Goal: Communication & Community: Answer question/provide support

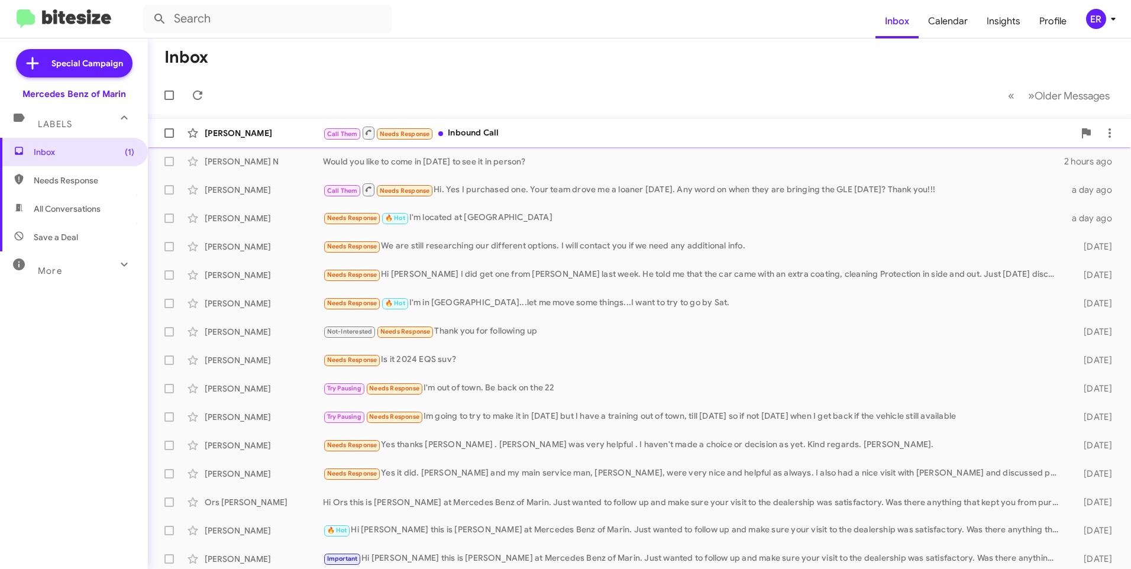
click at [250, 135] on div "[PERSON_NAME]" at bounding box center [264, 133] width 118 height 12
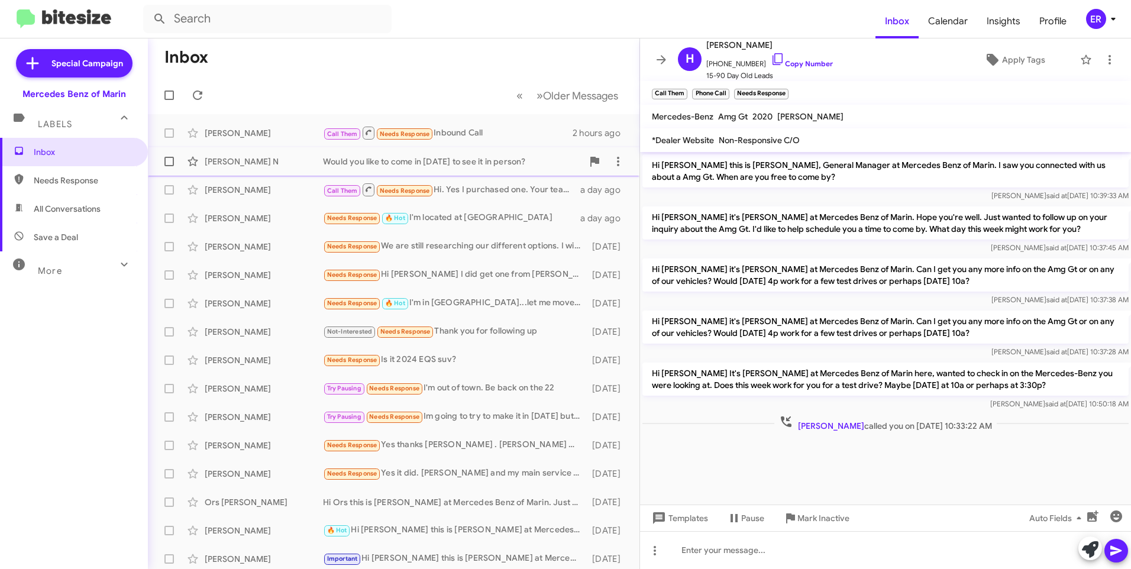
click at [280, 168] on div "[PERSON_NAME] N Would you like to come in [DATE] to see it in person? 2 hours a…" at bounding box center [393, 162] width 473 height 24
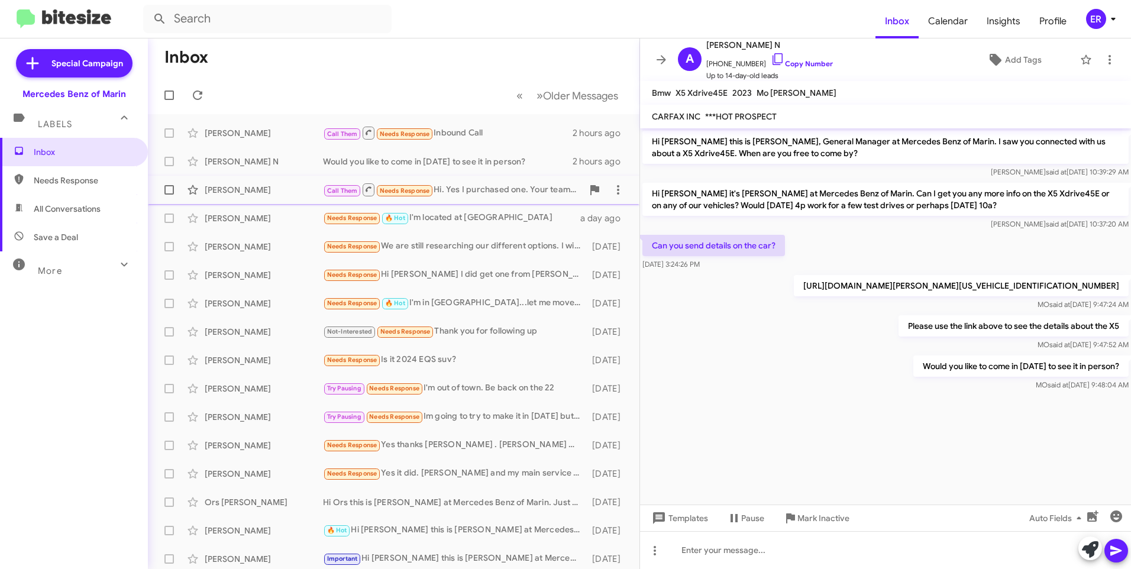
click at [280, 198] on div "[PERSON_NAME] Call Them Needs Response Hi. Yes I purchased one. Your team drove…" at bounding box center [393, 190] width 473 height 24
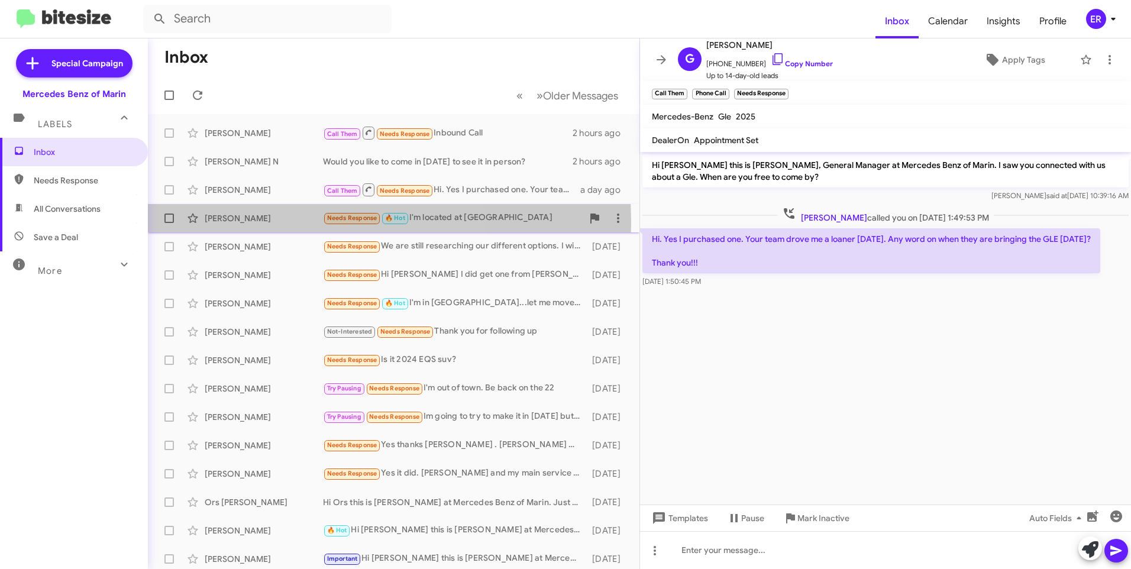
click at [258, 222] on div "[PERSON_NAME]" at bounding box center [264, 218] width 118 height 12
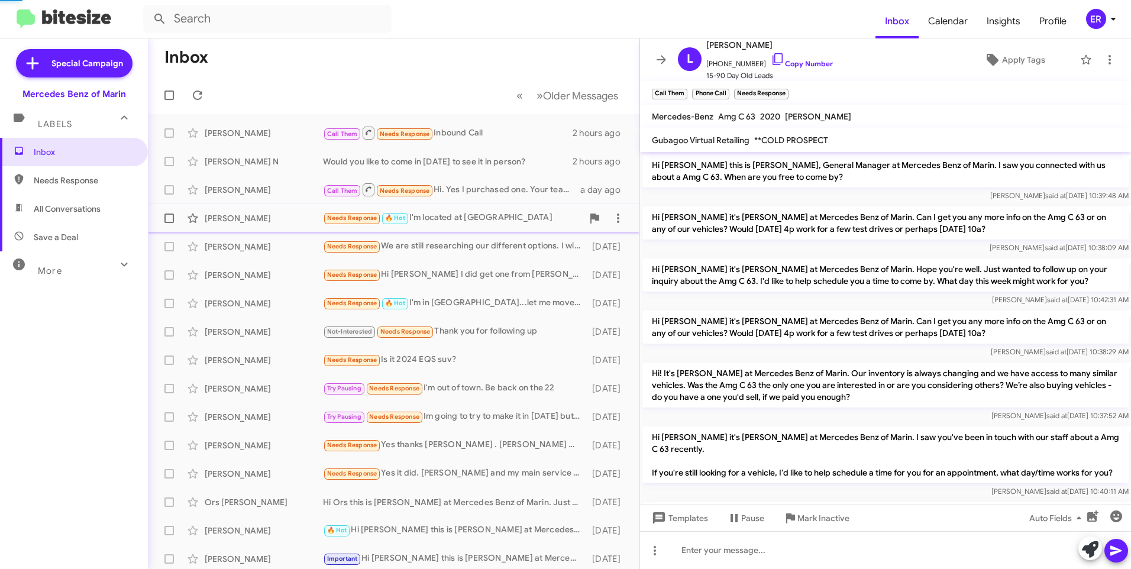
scroll to position [221, 0]
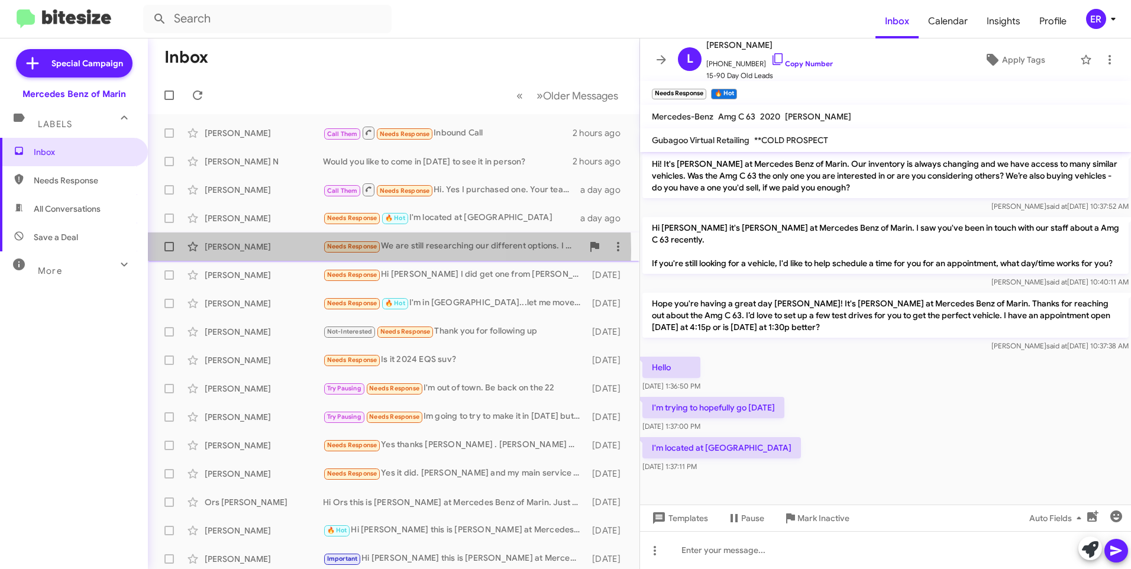
click at [268, 251] on div "[PERSON_NAME]" at bounding box center [264, 247] width 118 height 12
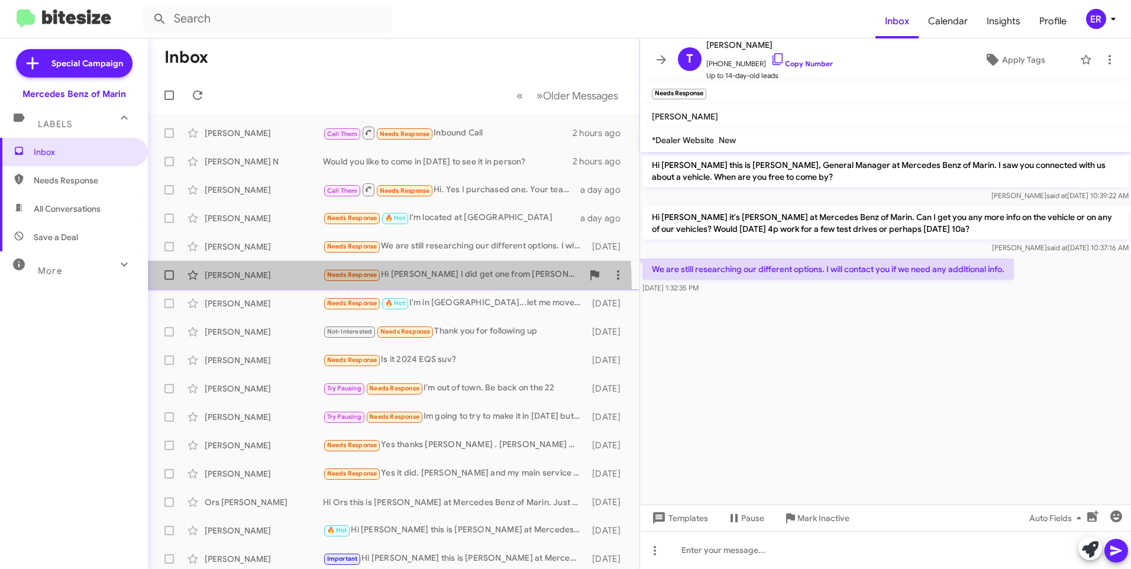
click at [263, 287] on span "[PERSON_NAME] Needs Response Hi [PERSON_NAME] I did get one from [PERSON_NAME] …" at bounding box center [394, 275] width 492 height 28
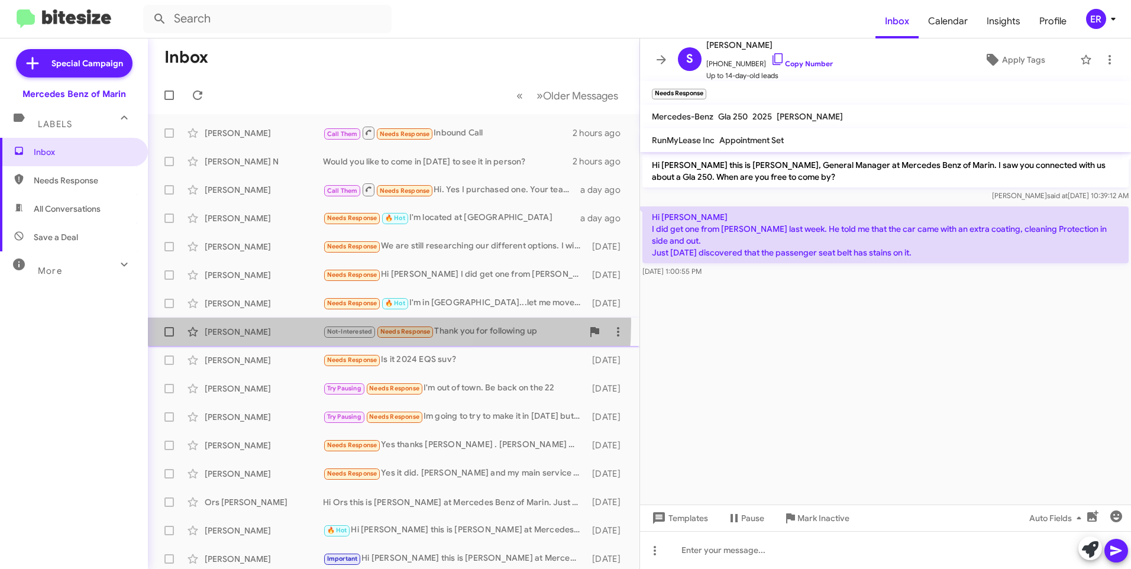
click at [251, 322] on div "[PERSON_NAME] Not-Interested Needs Response Thank you for following up [DATE]" at bounding box center [393, 332] width 473 height 24
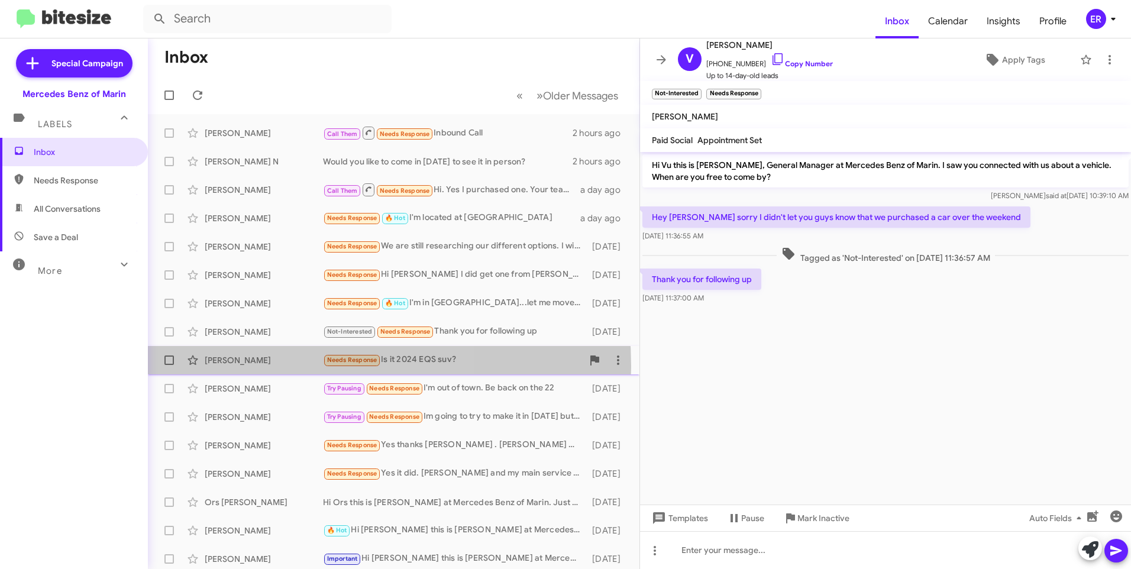
click at [252, 367] on div "[PERSON_NAME] Needs Response Is it 2024 EQS suv? [DATE]" at bounding box center [393, 360] width 473 height 24
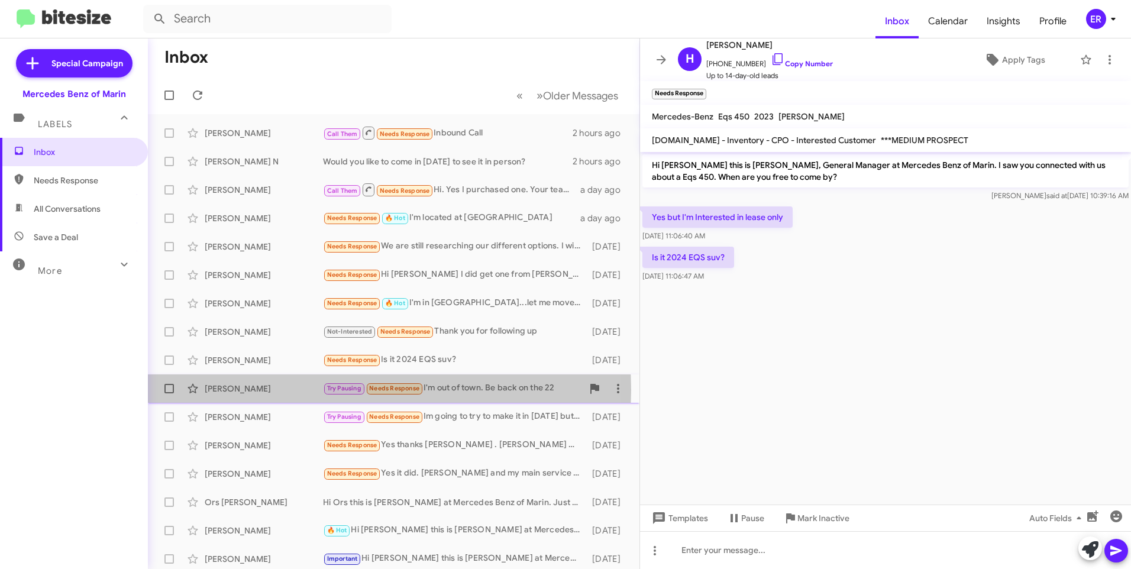
click at [250, 390] on div "[PERSON_NAME]" at bounding box center [264, 389] width 118 height 12
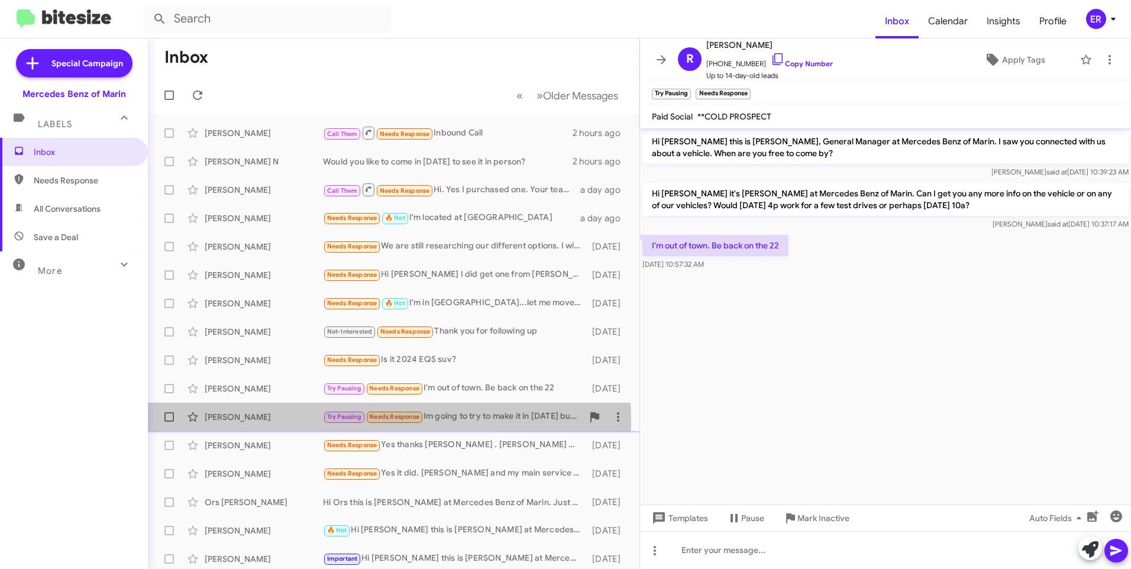
click at [261, 423] on div "[PERSON_NAME] Try Pausing Needs Response Im going to try to make it in [DATE] b…" at bounding box center [393, 417] width 473 height 24
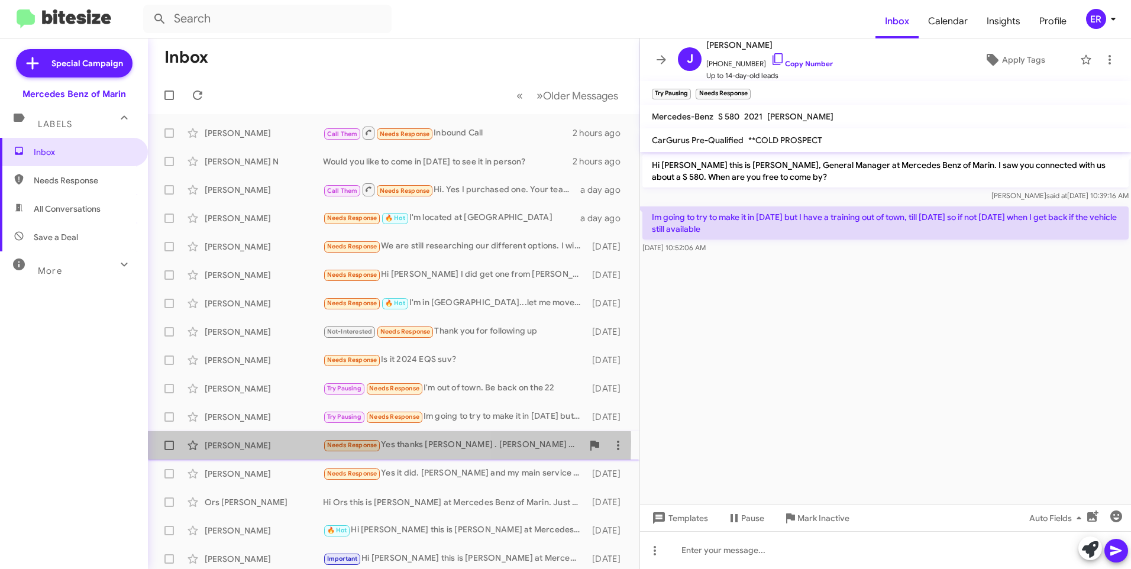
click at [260, 441] on div "[PERSON_NAME]" at bounding box center [264, 445] width 118 height 12
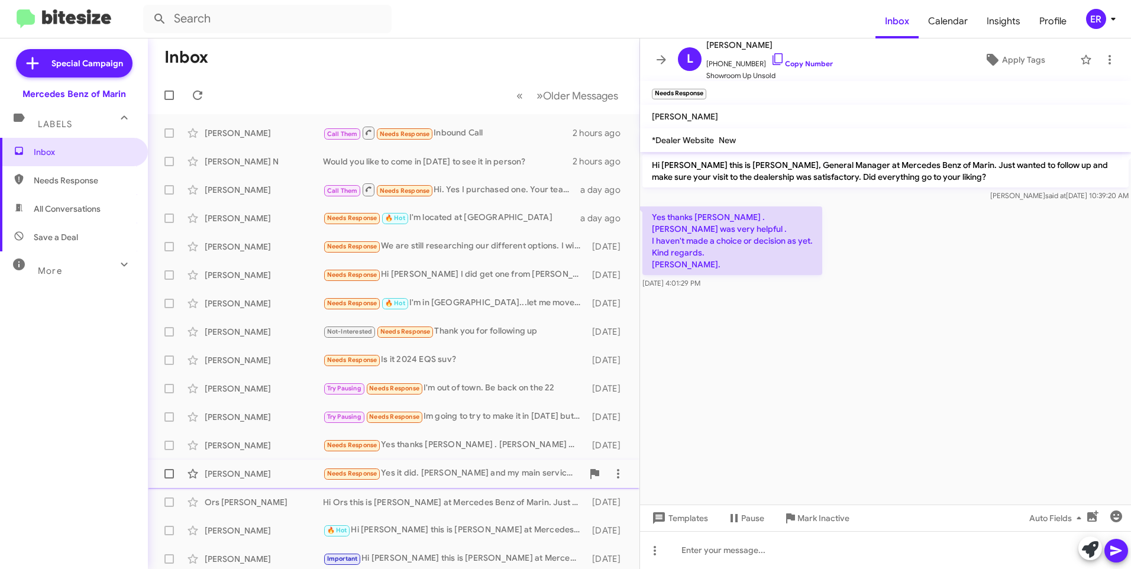
click at [255, 469] on div "[PERSON_NAME]" at bounding box center [264, 474] width 118 height 12
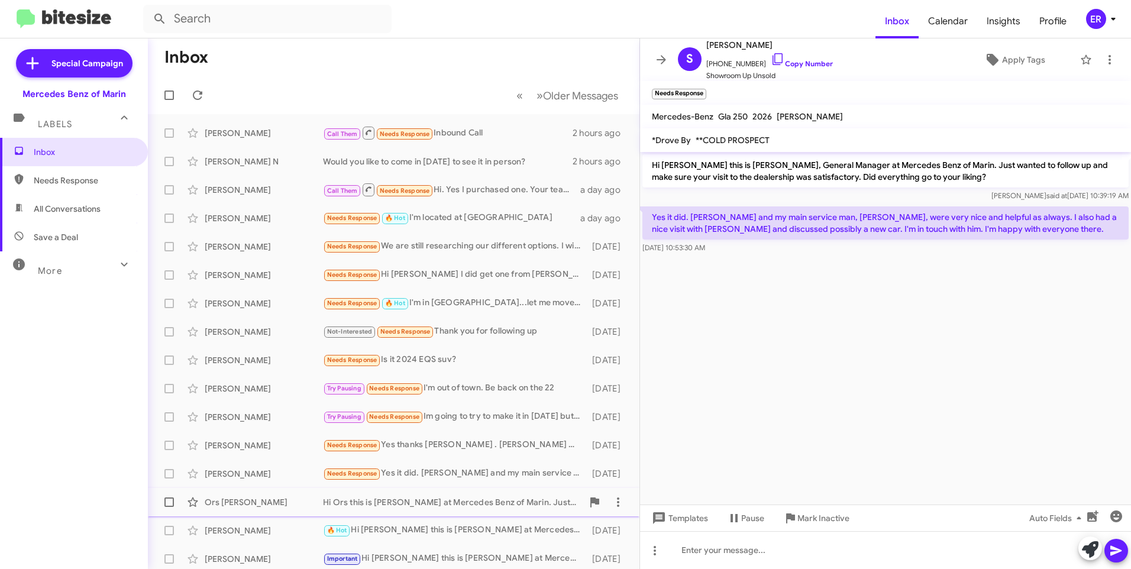
click at [255, 500] on div "Ors [PERSON_NAME]" at bounding box center [264, 502] width 118 height 12
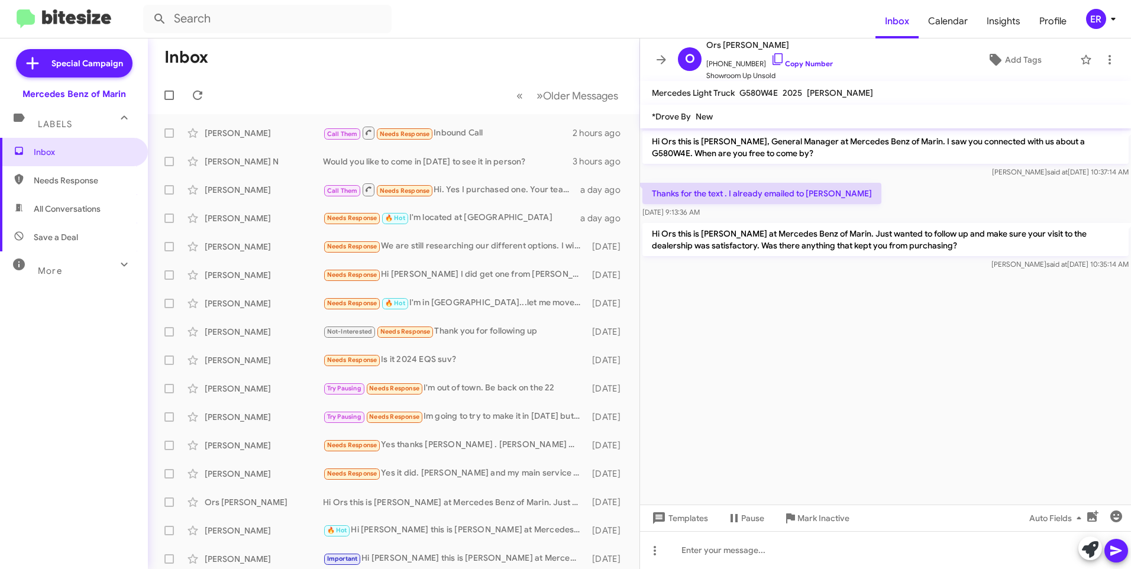
drag, startPoint x: 33, startPoint y: 392, endPoint x: 59, endPoint y: 389, distance: 26.1
click at [33, 392] on div "Inbox Needs Response All Conversations Save a Deal More Important 🔥 Hot Appoint…" at bounding box center [74, 308] width 148 height 341
